Goal: Task Accomplishment & Management: Manage account settings

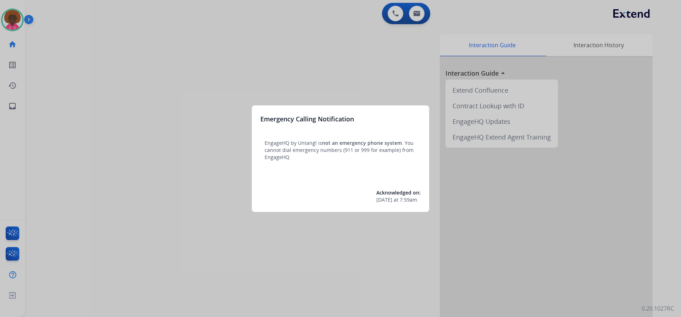
click at [322, 116] on h3 "Emergency Calling Notification" at bounding box center [307, 119] width 94 height 10
click at [293, 17] on div at bounding box center [340, 158] width 681 height 317
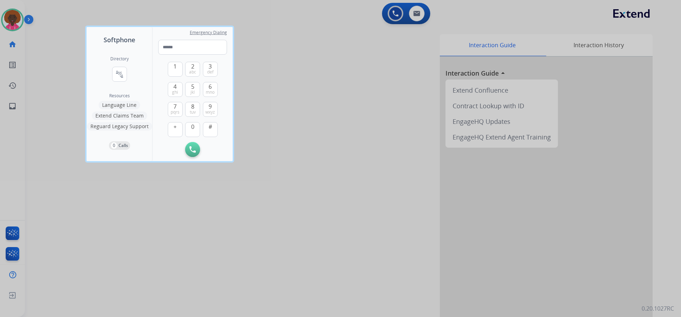
drag, startPoint x: 14, startPoint y: 21, endPoint x: 29, endPoint y: 17, distance: 16.0
click at [14, 21] on div at bounding box center [340, 158] width 681 height 317
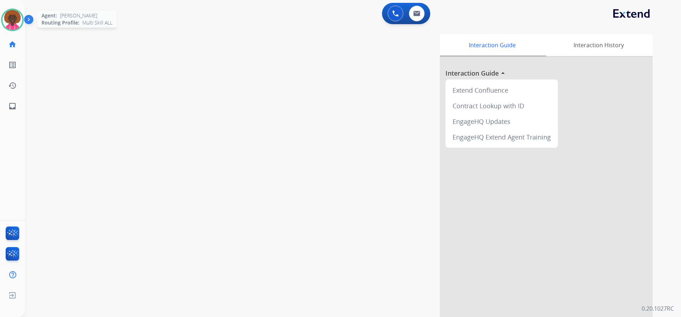
click at [5, 21] on img at bounding box center [12, 20] width 20 height 20
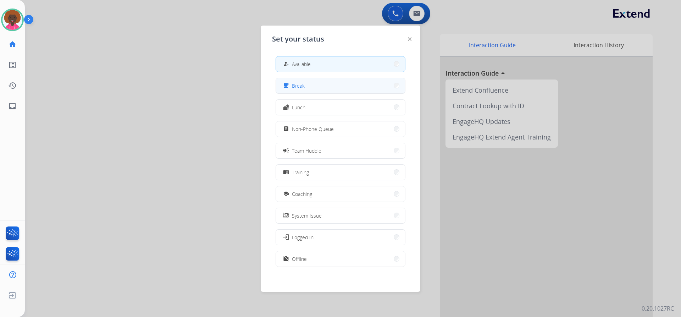
click at [350, 78] on div "free_breakfast Break" at bounding box center [341, 86] width 130 height 16
click at [353, 82] on button "free_breakfast Break" at bounding box center [340, 85] width 129 height 15
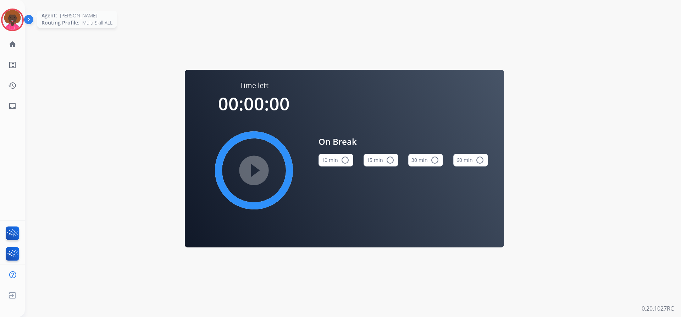
click at [1, 21] on div at bounding box center [12, 20] width 23 height 23
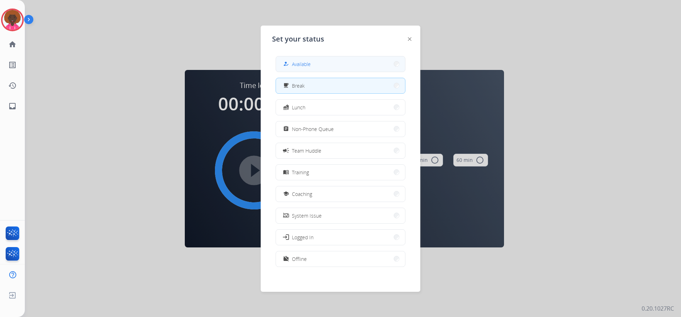
click at [313, 65] on button "how_to_reg Available" at bounding box center [340, 63] width 129 height 15
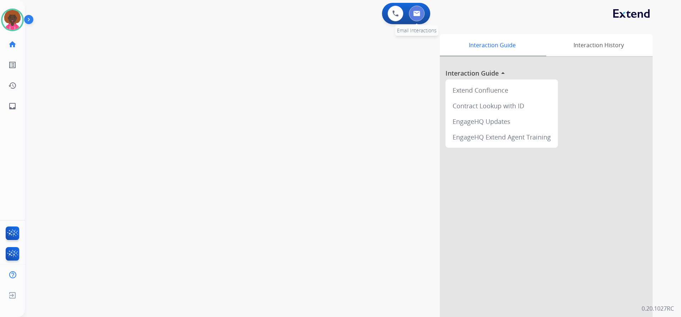
click at [420, 8] on button at bounding box center [417, 14] width 16 height 16
select select "**********"
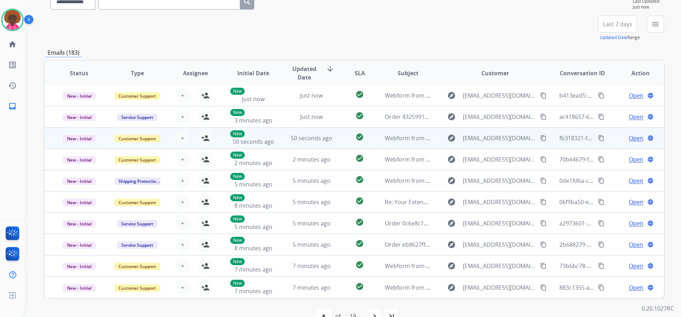
scroll to position [71, 0]
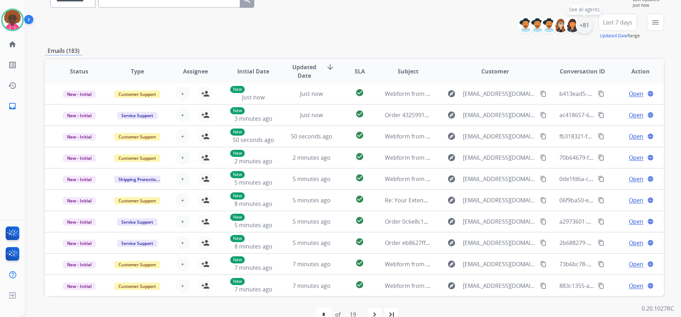
click at [585, 30] on div "+81" at bounding box center [584, 25] width 17 height 17
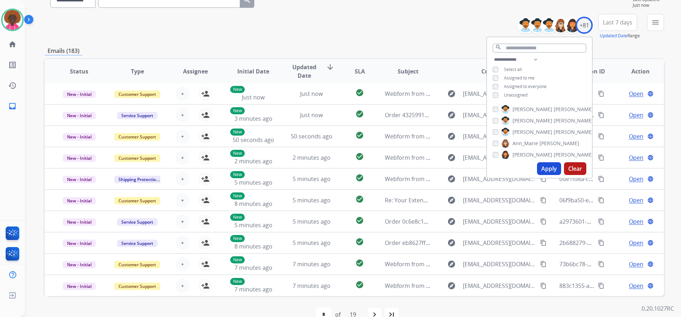
click at [386, 43] on div "**********" at bounding box center [354, 158] width 619 height 350
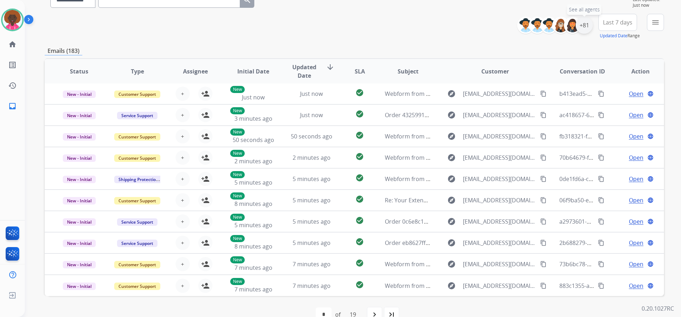
click at [585, 29] on div "+81" at bounding box center [584, 25] width 17 height 17
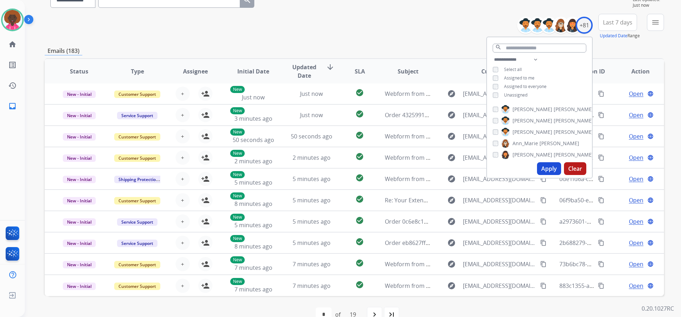
click at [535, 173] on div "Apply Clear" at bounding box center [539, 168] width 105 height 18
click at [543, 170] on button "Apply" at bounding box center [549, 168] width 24 height 13
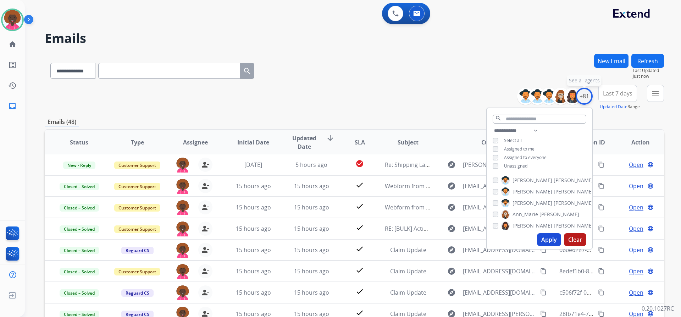
click at [583, 97] on div "+81" at bounding box center [584, 96] width 17 height 17
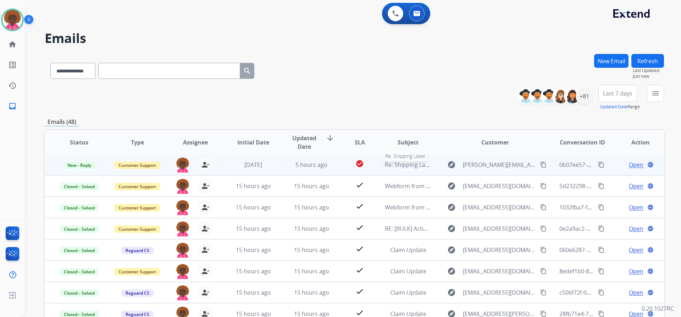
click at [402, 163] on span "Re: Shipping Label" at bounding box center [409, 165] width 49 height 8
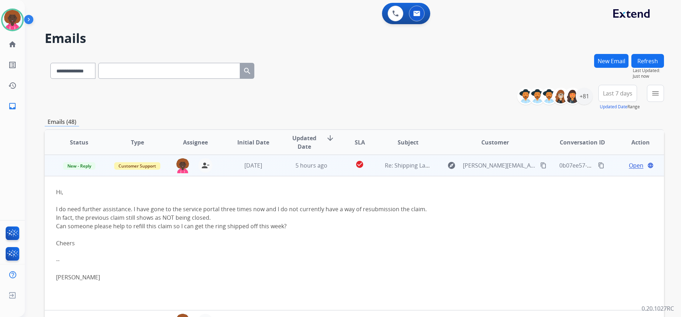
drag, startPoint x: 545, startPoint y: 160, endPoint x: 541, endPoint y: 162, distance: 3.7
click at [548, 160] on td "0b07ee57-6734-4d04-93ea-3e092f8462ba content_copy" at bounding box center [577, 165] width 58 height 21
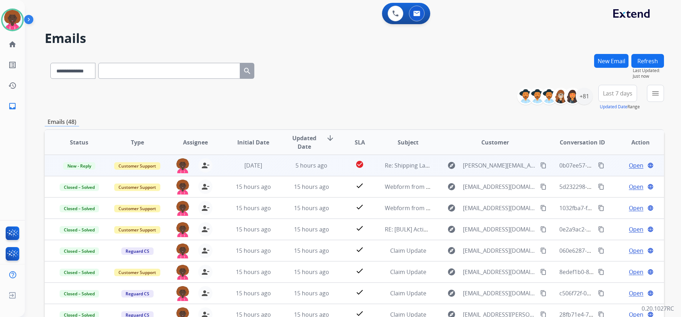
click at [540, 164] on mat-icon "content_copy" at bounding box center [543, 165] width 6 height 6
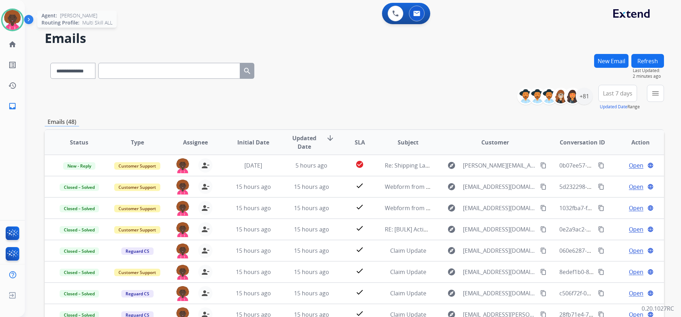
click at [20, 25] on img at bounding box center [12, 20] width 20 height 20
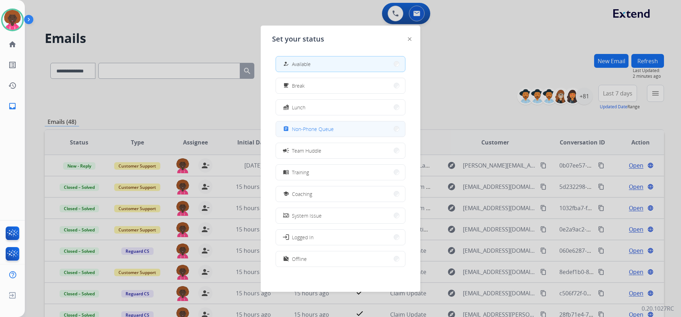
click at [319, 132] on span "Non-Phone Queue" at bounding box center [313, 128] width 42 height 7
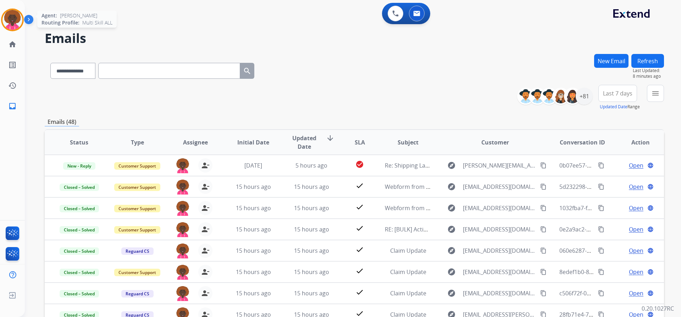
click at [6, 17] on img at bounding box center [12, 20] width 20 height 20
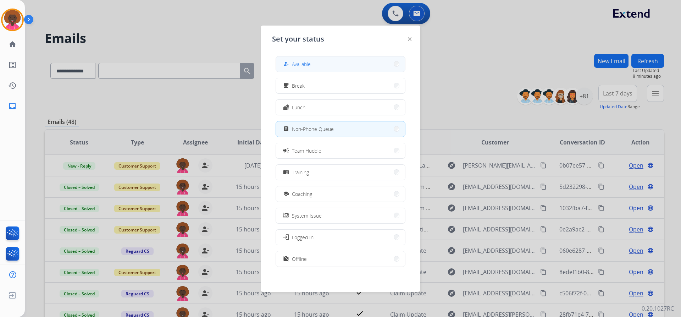
click at [298, 61] on span "Available" at bounding box center [301, 63] width 19 height 7
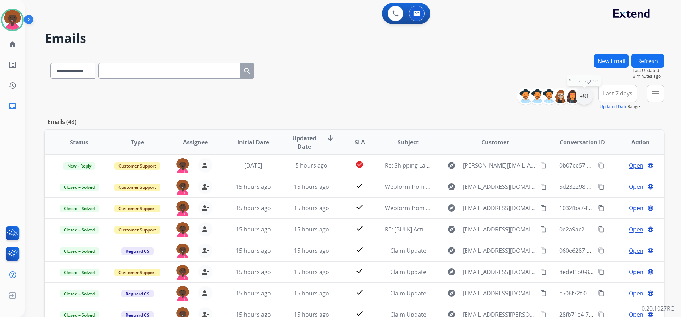
drag, startPoint x: 590, startPoint y: 98, endPoint x: 586, endPoint y: 98, distance: 3.6
click at [589, 98] on div "+81" at bounding box center [584, 96] width 17 height 17
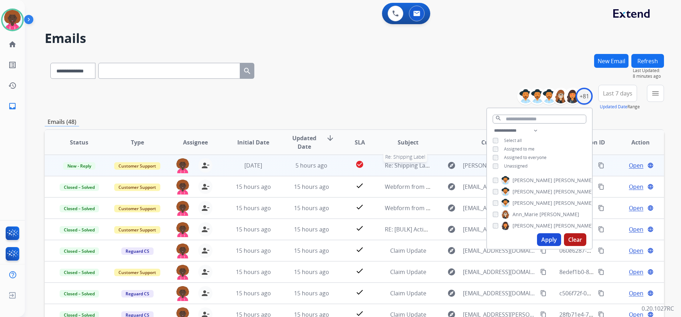
click at [411, 166] on span "Re: Shipping Label" at bounding box center [409, 165] width 49 height 8
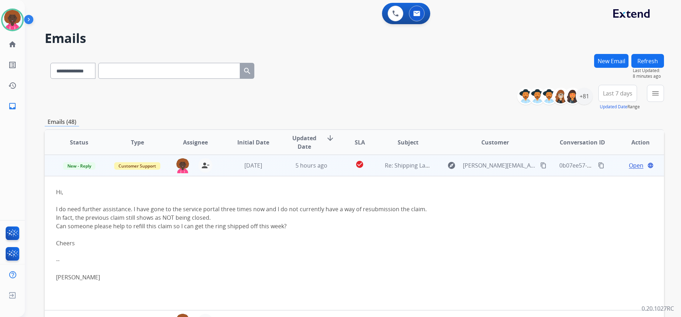
click at [541, 164] on button "content_copy" at bounding box center [543, 165] width 9 height 9
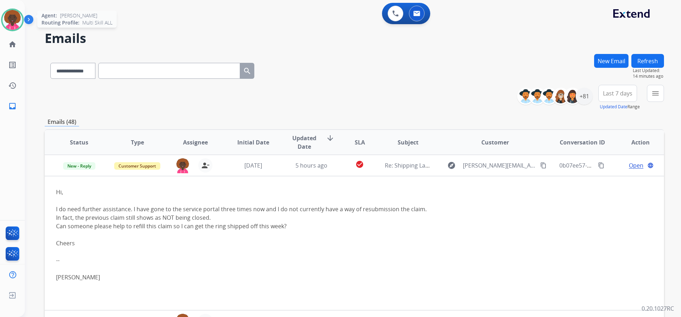
click at [17, 20] on img at bounding box center [12, 20] width 20 height 20
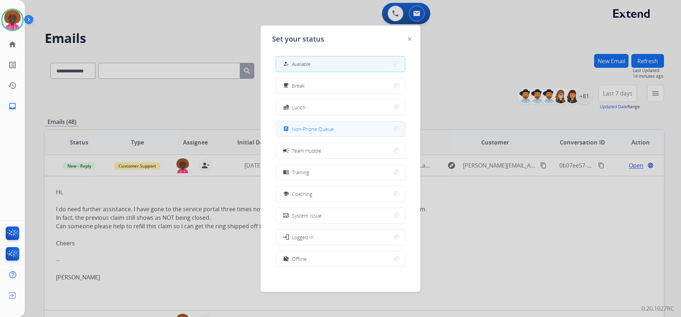
click at [323, 128] on span "Non-Phone Queue" at bounding box center [313, 128] width 42 height 7
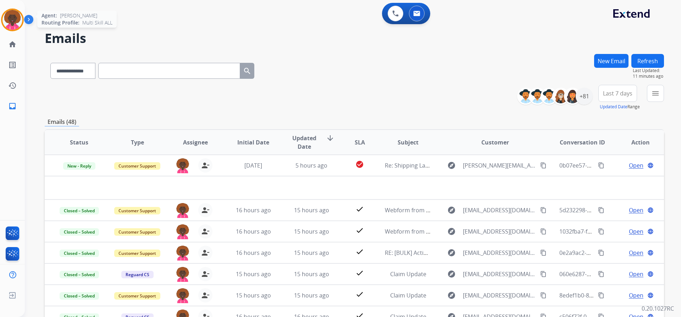
click at [11, 29] on img at bounding box center [12, 20] width 20 height 20
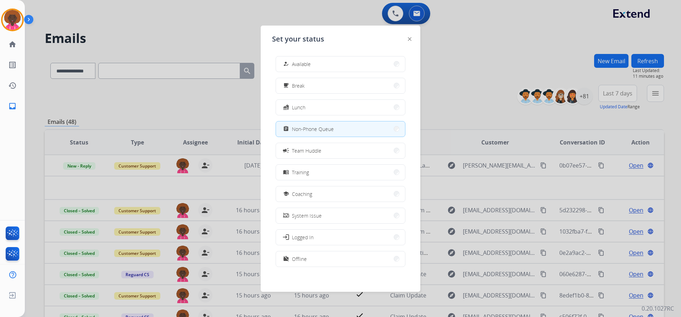
click at [149, 28] on div at bounding box center [340, 158] width 681 height 317
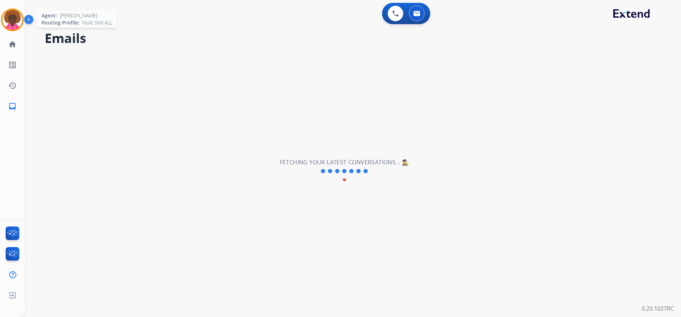
click at [17, 21] on img at bounding box center [12, 20] width 20 height 20
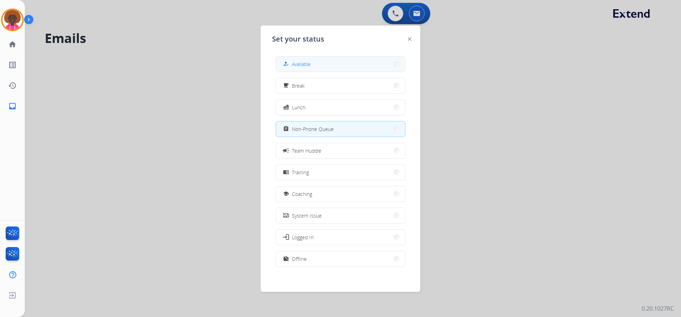
click at [314, 65] on button "how_to_reg Available" at bounding box center [340, 63] width 129 height 15
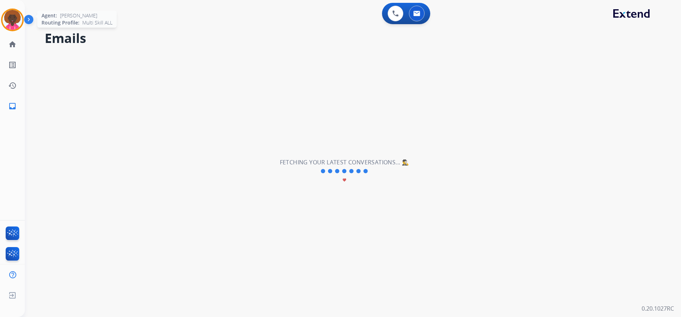
drag, startPoint x: 5, startPoint y: 20, endPoint x: 98, endPoint y: 25, distance: 93.4
click at [5, 20] on img at bounding box center [12, 20] width 20 height 20
